Goal: Navigation & Orientation: Find specific page/section

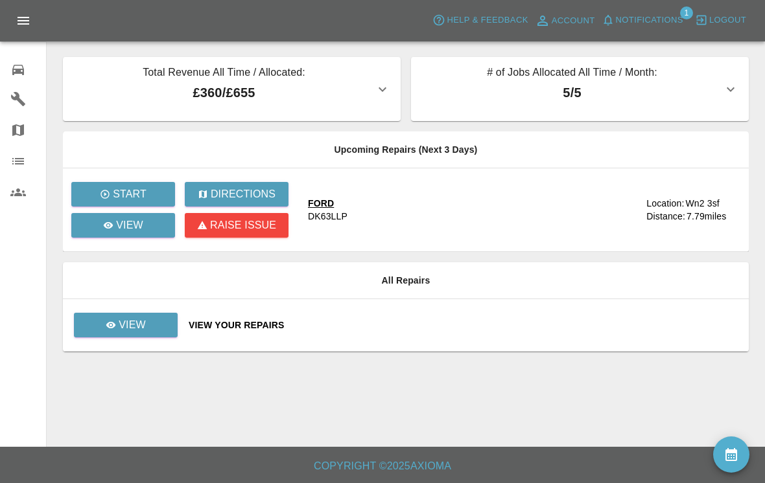
click at [17, 69] on icon at bounding box center [18, 70] width 12 height 10
click at [16, 89] on link "Garages" at bounding box center [23, 99] width 46 height 31
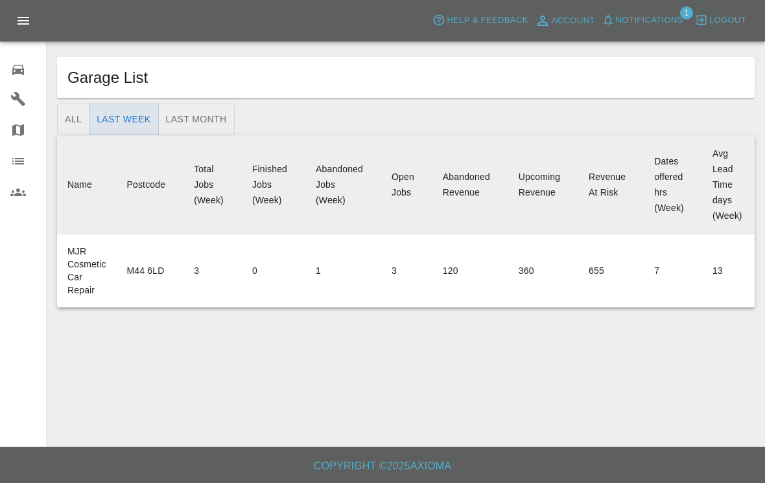
click at [19, 157] on icon at bounding box center [18, 162] width 16 height 16
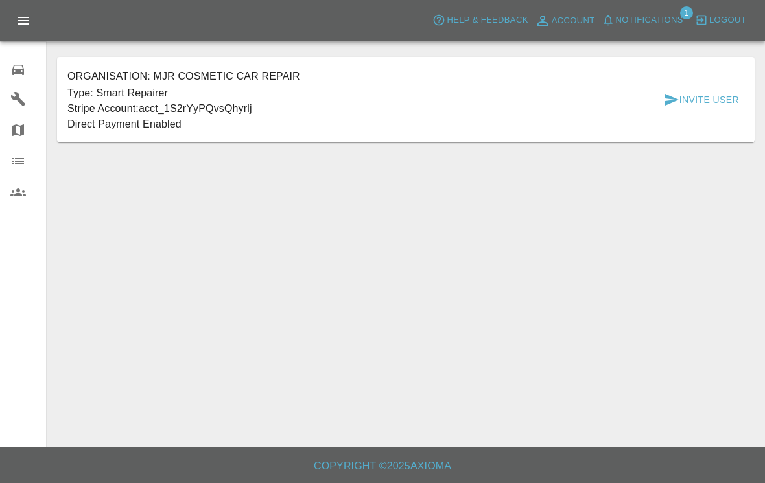
click at [17, 117] on link "Map" at bounding box center [23, 130] width 46 height 31
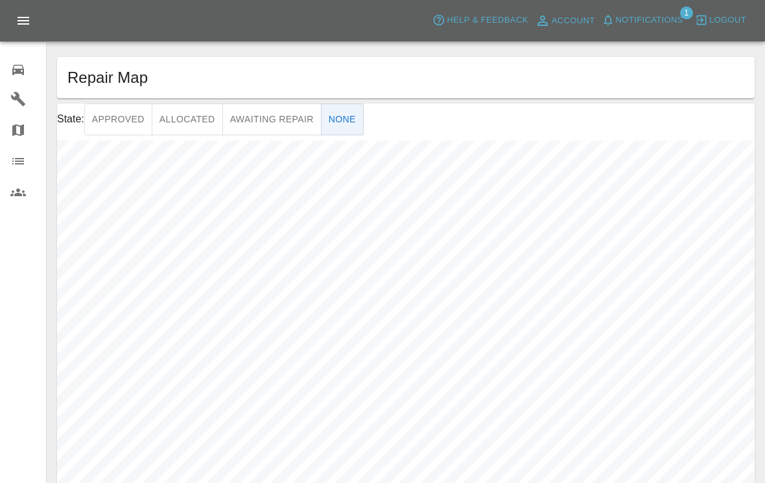
click at [23, 77] on icon at bounding box center [18, 70] width 16 height 16
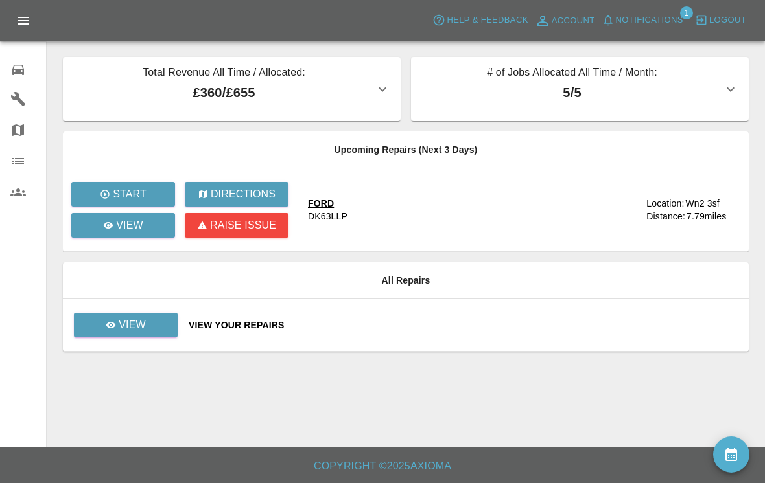
click at [739, 80] on button "# of Jobs Allocated All Time / Month: 5 / 5" at bounding box center [580, 89] width 338 height 64
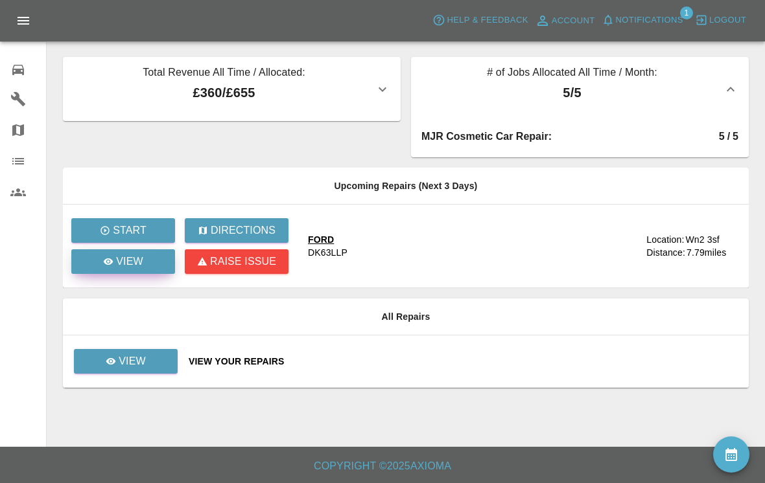
click at [106, 272] on link "View" at bounding box center [123, 262] width 104 height 25
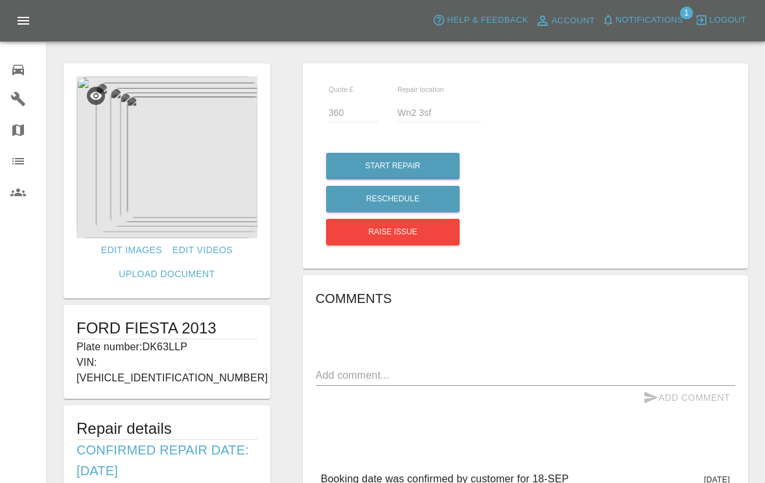
click at [676, 13] on span "Notifications" at bounding box center [649, 20] width 67 height 15
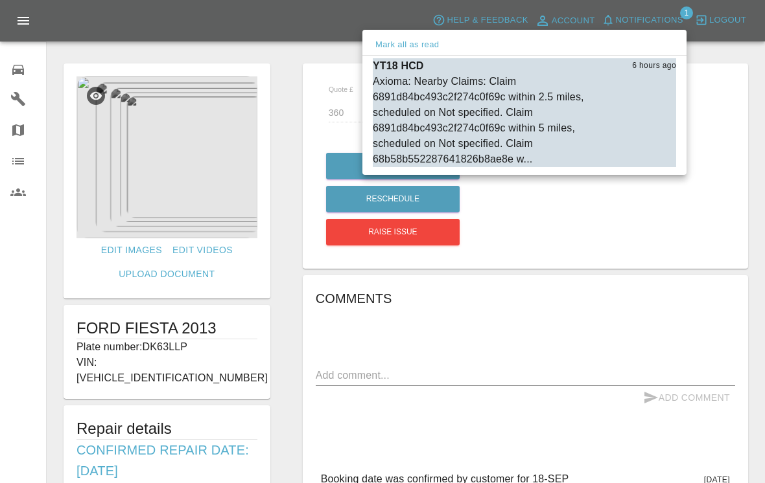
click at [671, 15] on div at bounding box center [382, 241] width 765 height 483
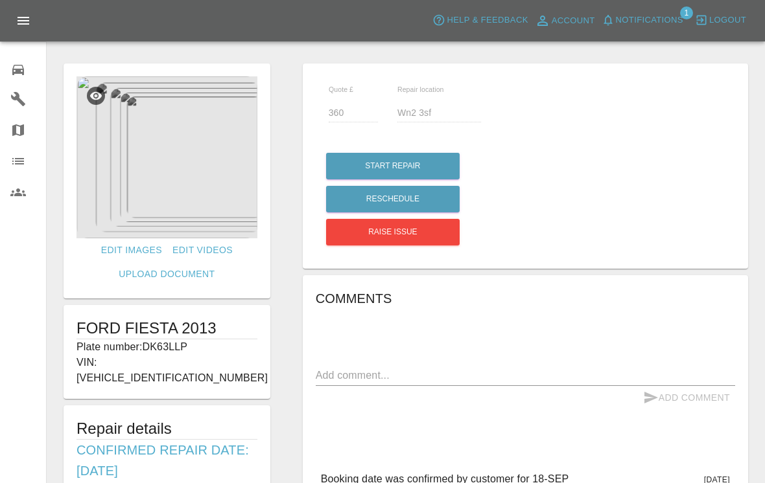
click at [13, 164] on icon at bounding box center [18, 161] width 12 height 6
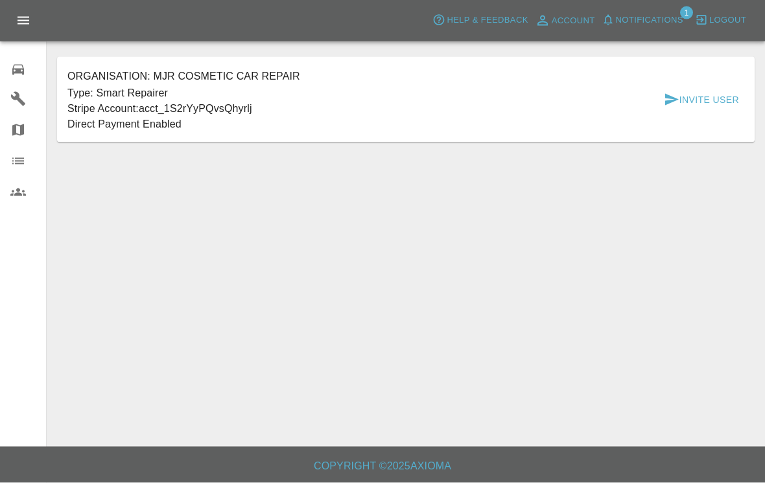
scroll to position [20, 0]
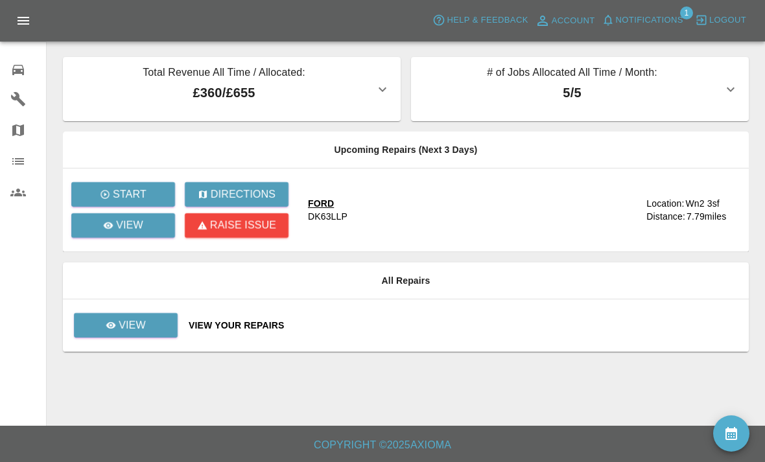
click at [655, 95] on p "5 / 5" at bounding box center [571, 92] width 301 height 19
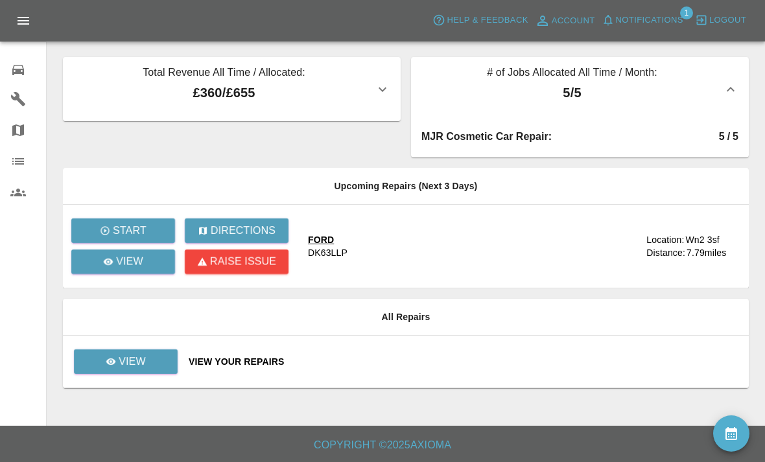
click at [736, 83] on icon "button" at bounding box center [731, 90] width 16 height 16
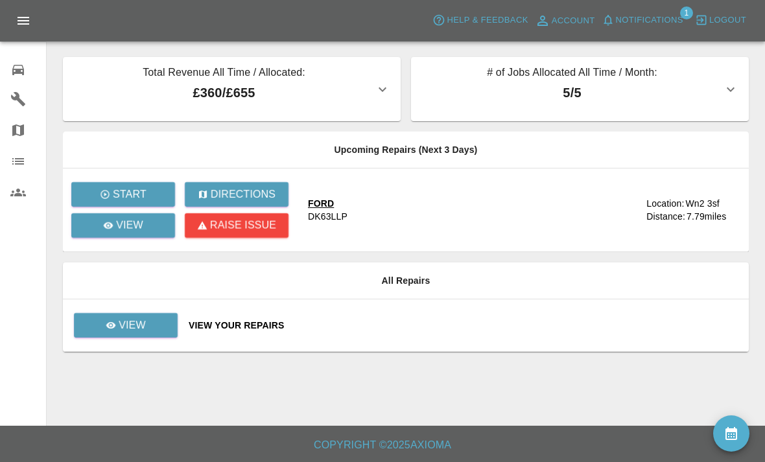
click at [23, 59] on div "0" at bounding box center [28, 68] width 36 height 19
click at [144, 324] on p "View" at bounding box center [132, 326] width 27 height 16
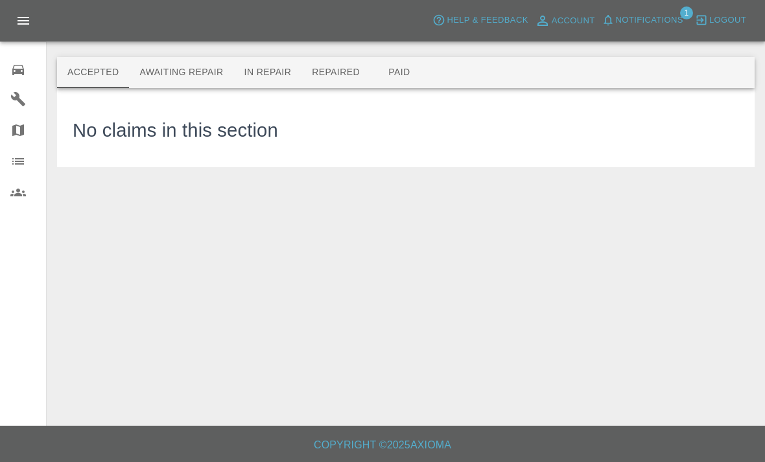
click at [168, 60] on button "Awaiting Repair" at bounding box center [181, 72] width 104 height 31
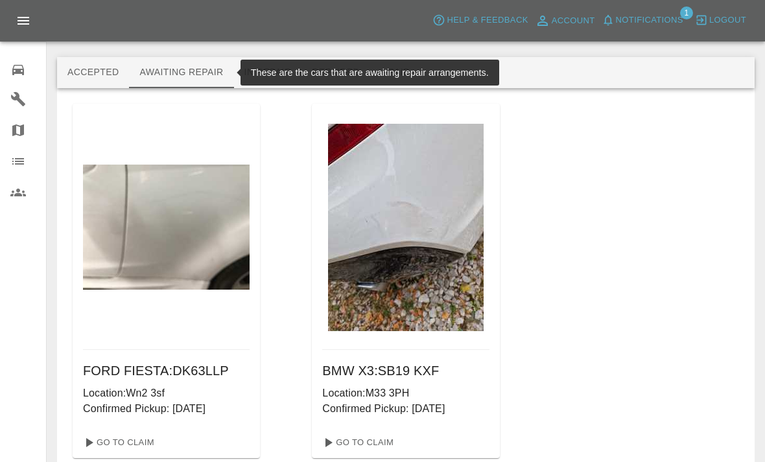
click at [101, 67] on button "Accepted" at bounding box center [93, 72] width 72 height 31
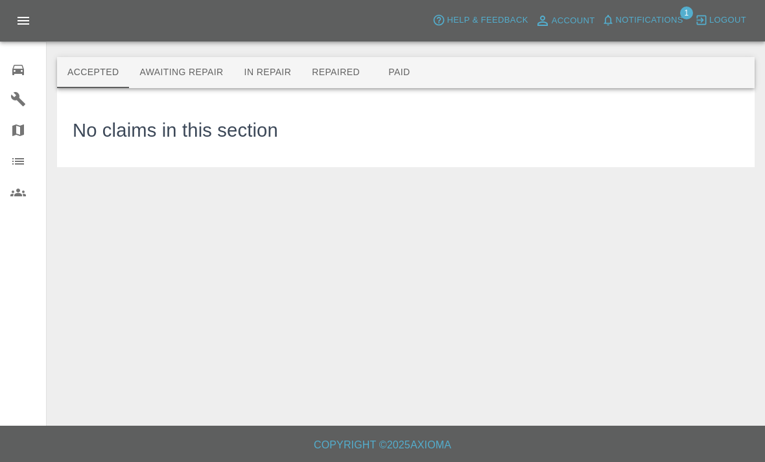
click at [518, 77] on div "Accepted Awaiting Repair In Repair Repaired Paid" at bounding box center [405, 72] width 697 height 31
click at [332, 72] on button "Repaired" at bounding box center [335, 72] width 69 height 31
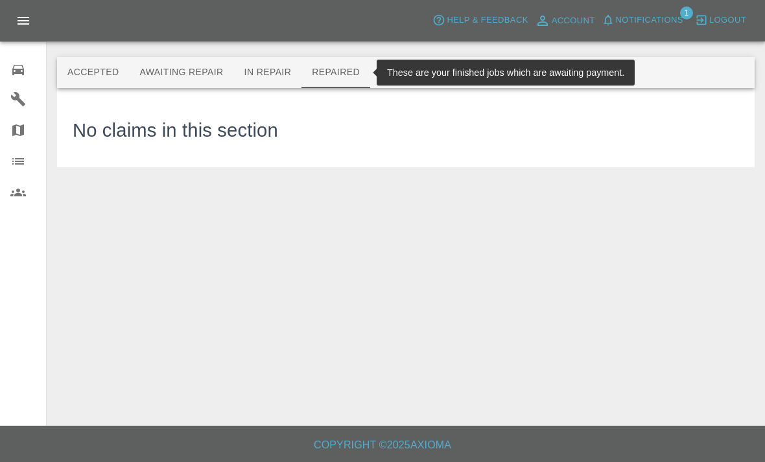
click at [200, 69] on button "Awaiting Repair" at bounding box center [181, 72] width 104 height 31
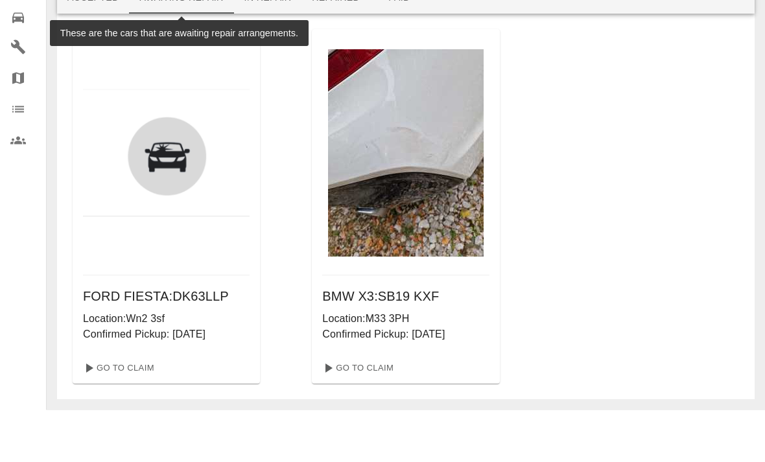
scroll to position [22, 0]
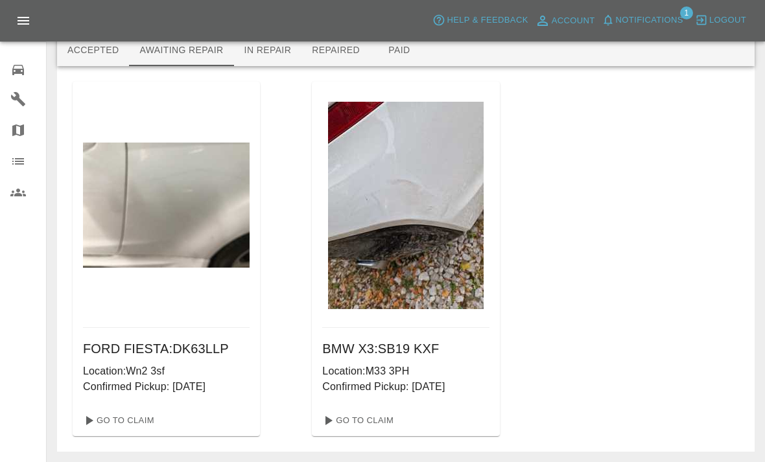
click at [17, 63] on icon at bounding box center [18, 70] width 16 height 16
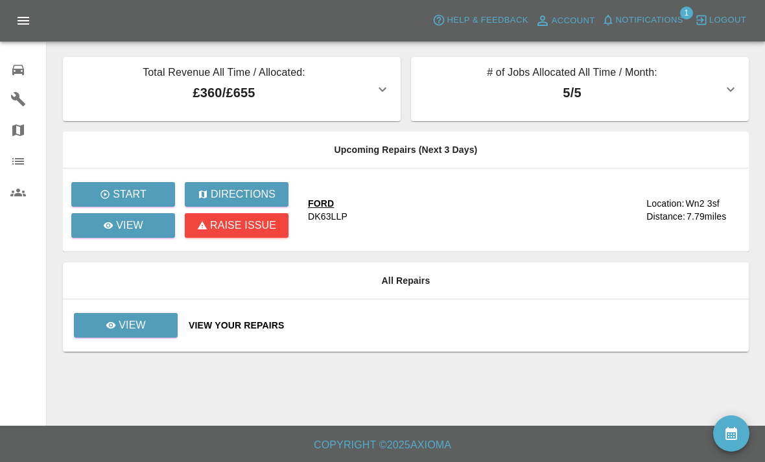
click at [674, 12] on button "Notifications" at bounding box center [642, 20] width 88 height 20
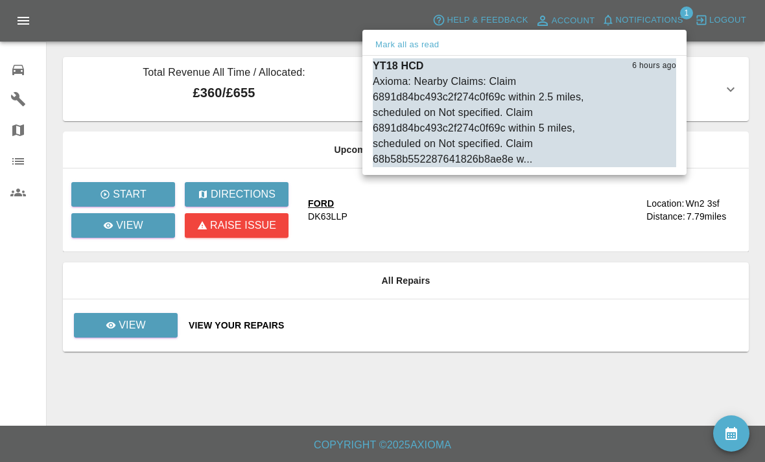
click at [542, 106] on div "Axioma: Nearby Claims: Claim 6891d84bc493c2f274c0f69c within 2.5 miles, schedul…" at bounding box center [492, 120] width 238 height 93
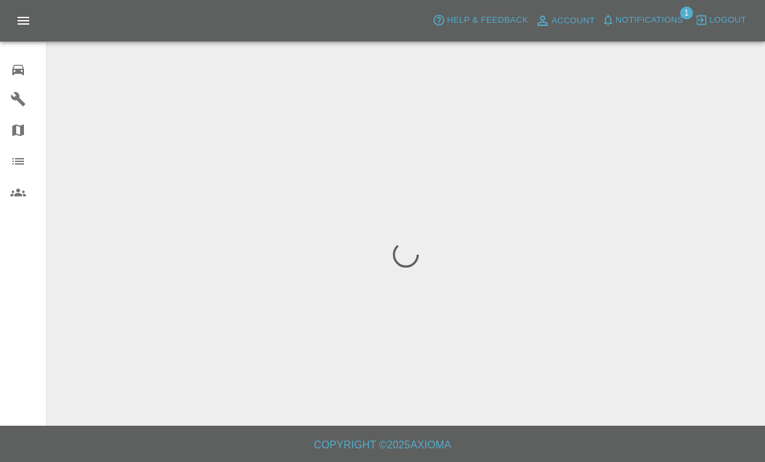
click at [541, 106] on div "Mark all as read YT18 HCD 6 hours ago Axioma: Nearby Claims: Claim 6891d84bc493…" at bounding box center [382, 231] width 765 height 462
click at [20, 19] on icon "Open drawer" at bounding box center [24, 21] width 16 height 16
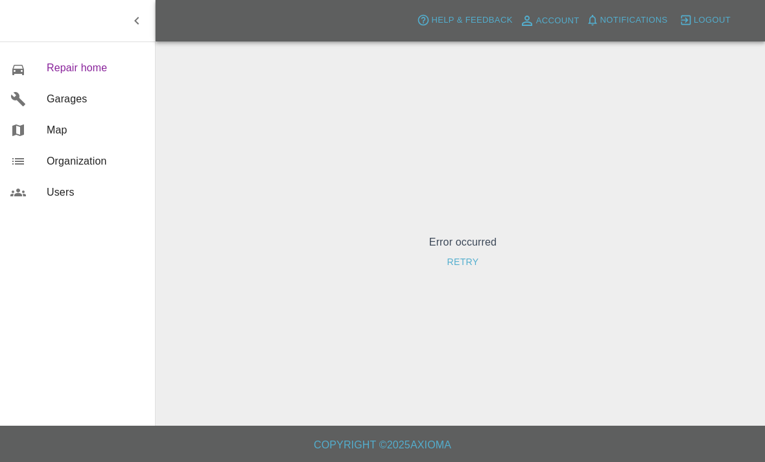
click at [48, 60] on span "Repair home" at bounding box center [96, 68] width 98 height 16
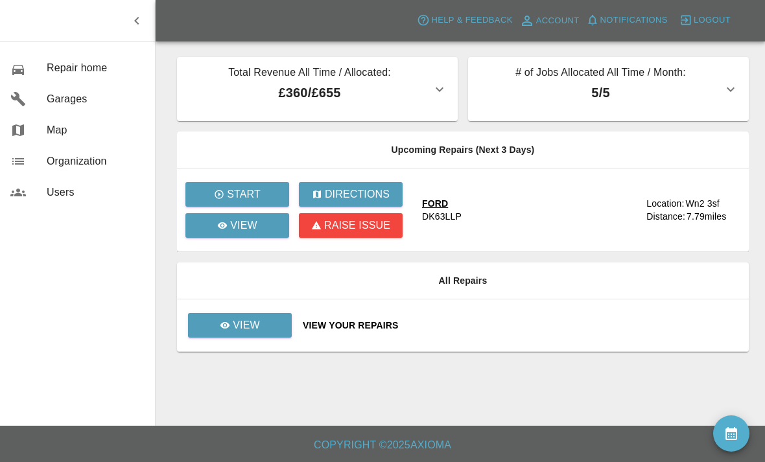
click at [723, 87] on icon "button" at bounding box center [731, 90] width 16 height 16
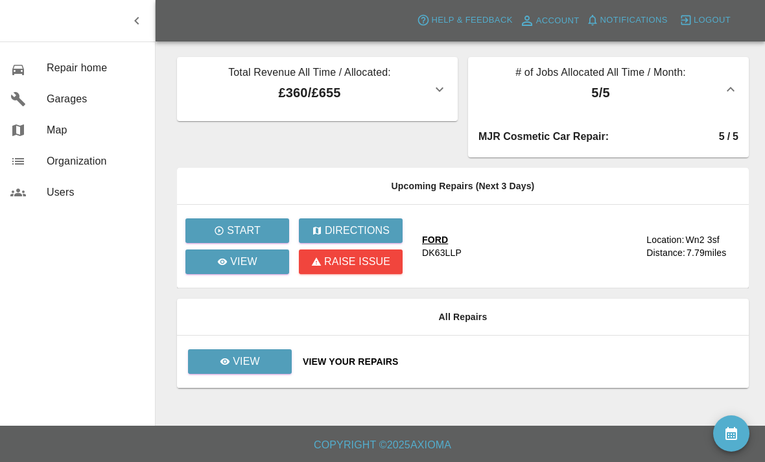
click at [714, 136] on div "MJR Cosmetic Car Repair :" at bounding box center [598, 137] width 240 height 16
click at [63, 69] on span "Repair home" at bounding box center [96, 68] width 98 height 16
click at [144, 21] on icon "button" at bounding box center [137, 21] width 16 height 16
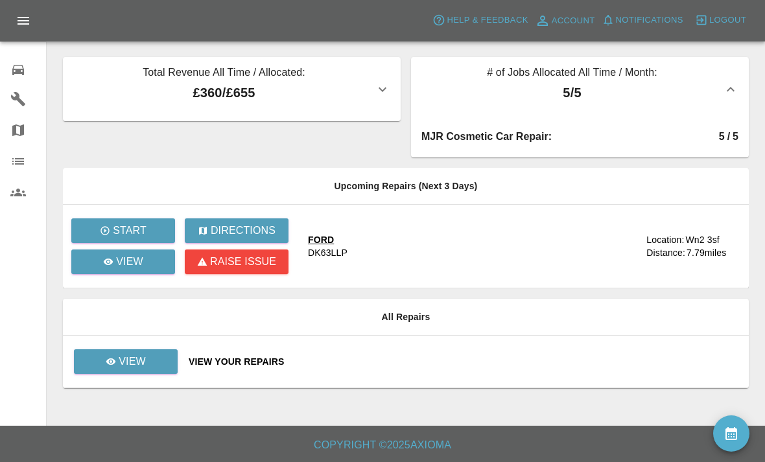
click at [18, 20] on icon "Open drawer" at bounding box center [23, 21] width 12 height 8
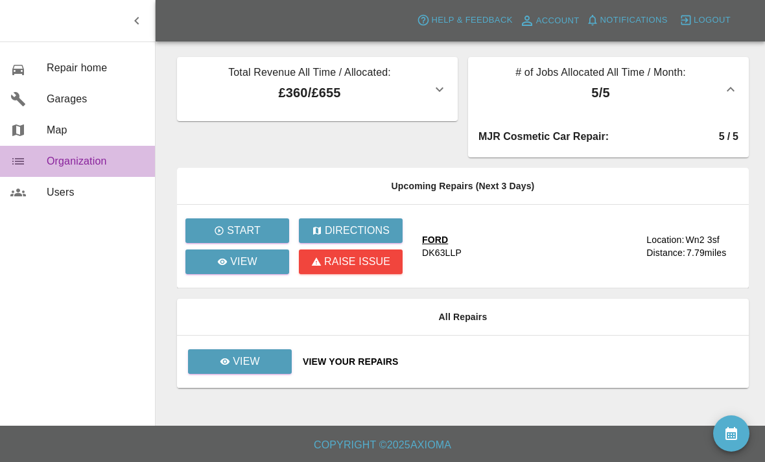
click at [70, 170] on link "Organization" at bounding box center [77, 161] width 155 height 31
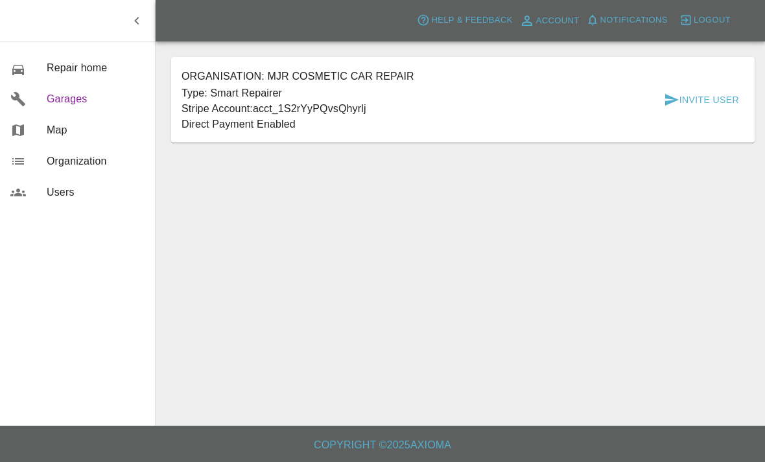
click at [61, 84] on link "Garages" at bounding box center [77, 99] width 155 height 31
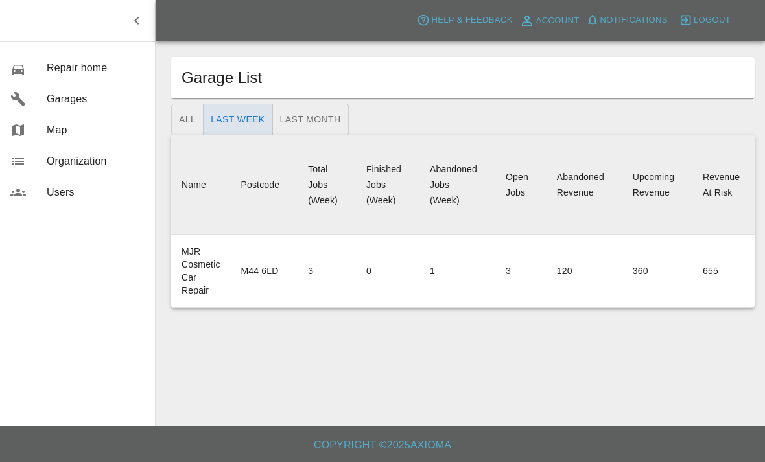
click at [300, 277] on td "3" at bounding box center [326, 271] width 58 height 73
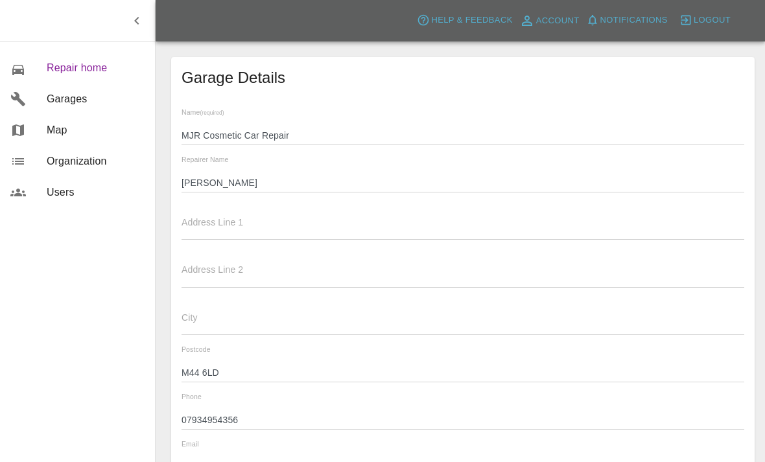
click at [67, 64] on span "Repair home" at bounding box center [96, 68] width 98 height 16
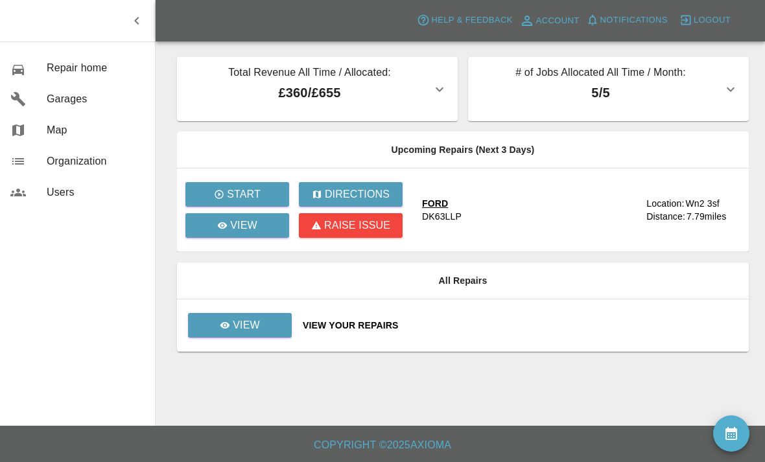
click at [734, 90] on icon "button" at bounding box center [731, 90] width 16 height 16
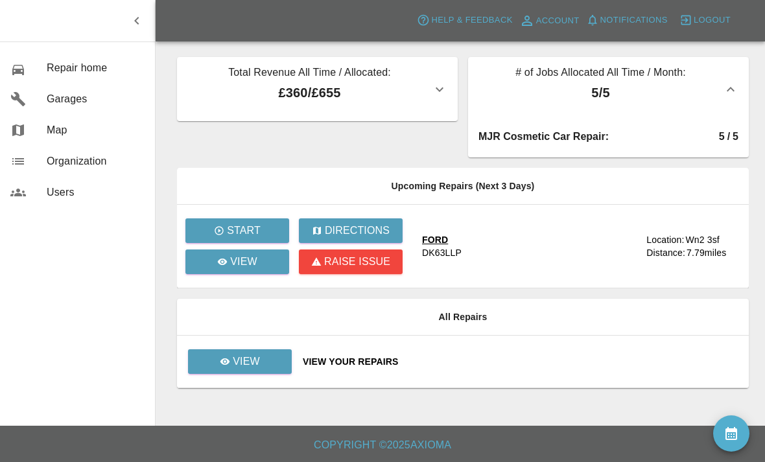
click at [732, 141] on div "5" at bounding box center [735, 137] width 6 height 16
click at [571, 145] on div "MJR Cosmetic Car Repair : 5 / 5" at bounding box center [608, 136] width 260 height 21
click at [540, 135] on div "MJR Cosmetic Car Repair :" at bounding box center [598, 137] width 240 height 16
click at [530, 144] on div "MJR Cosmetic Car Repair :" at bounding box center [598, 137] width 240 height 16
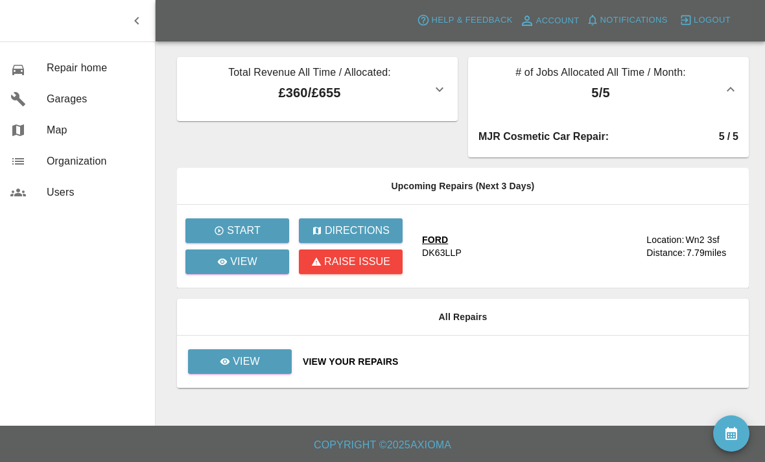
click at [435, 90] on icon "button" at bounding box center [440, 90] width 16 height 16
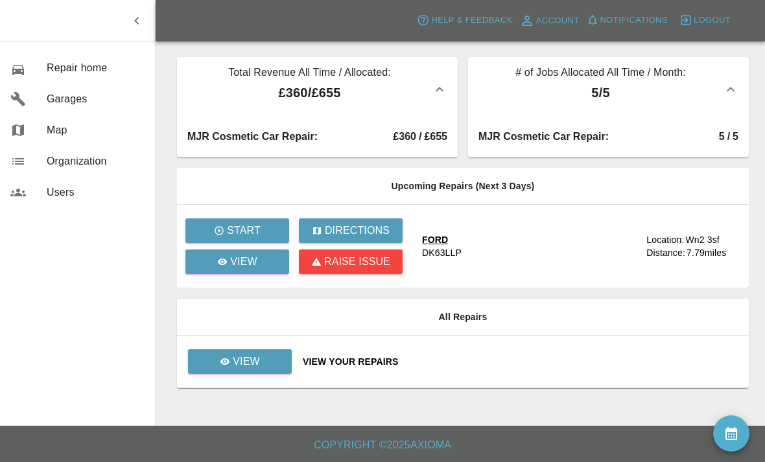
click at [647, 17] on span "Notifications" at bounding box center [633, 20] width 67 height 15
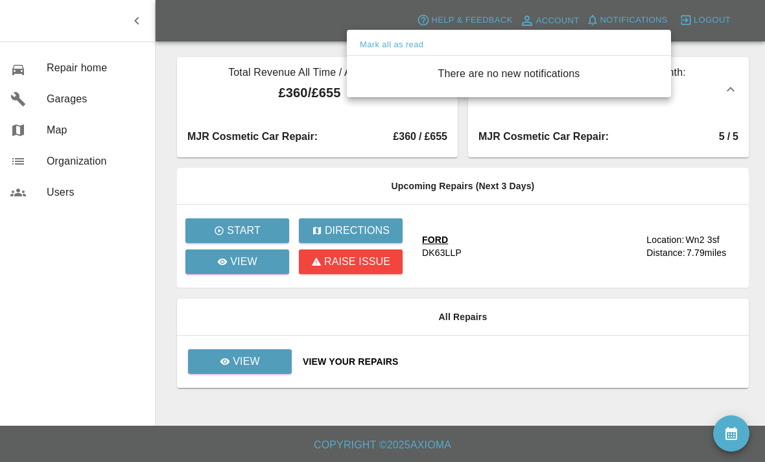
click at [553, 15] on div at bounding box center [382, 231] width 765 height 462
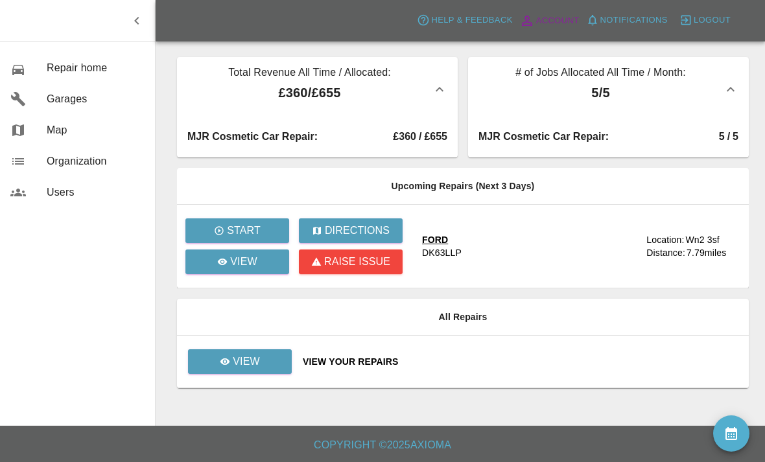
click at [560, 14] on span "Account" at bounding box center [557, 21] width 43 height 15
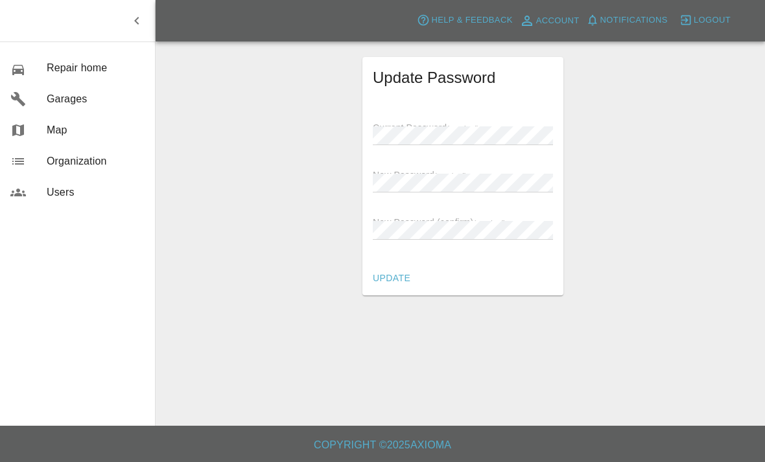
click at [465, 19] on span "Help & Feedback" at bounding box center [471, 20] width 81 height 15
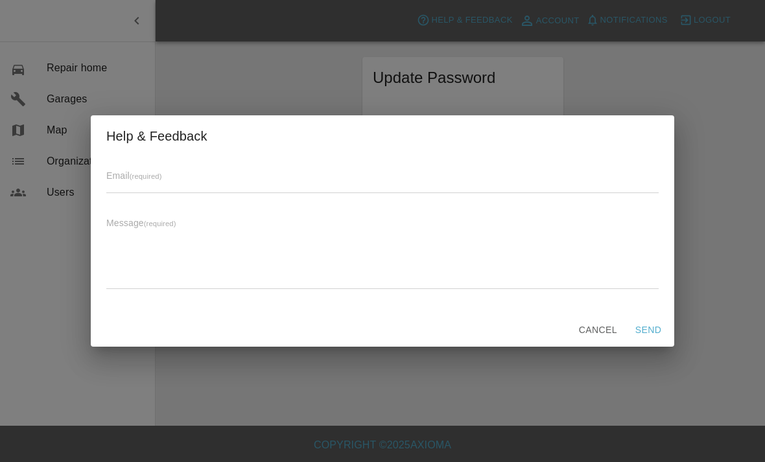
click at [608, 342] on button "Cancel" at bounding box center [598, 330] width 49 height 24
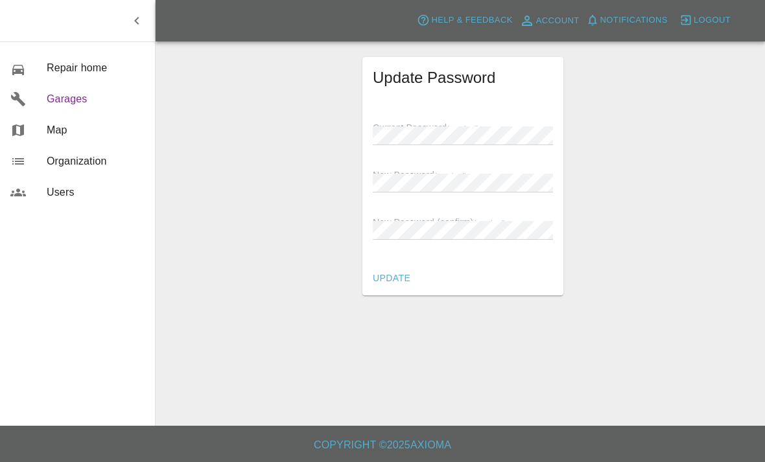
click at [56, 93] on span "Garages" at bounding box center [96, 99] width 98 height 16
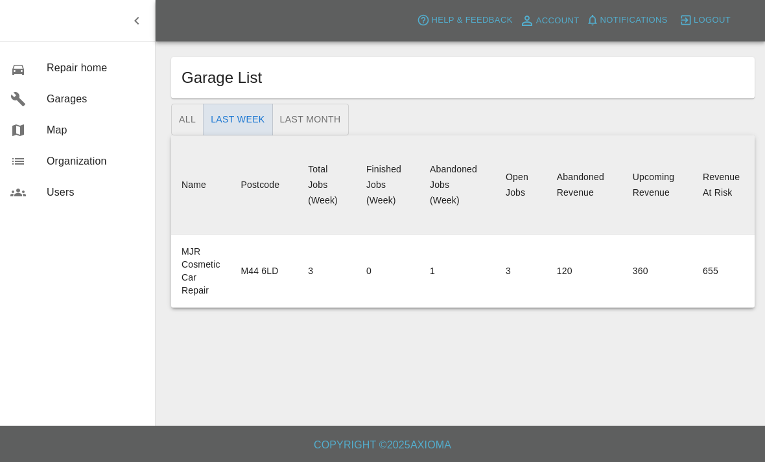
click at [528, 461] on footer "Copyright © 2025 Axioma" at bounding box center [382, 444] width 765 height 36
